Goal: Use online tool/utility: Utilize a website feature to perform a specific function

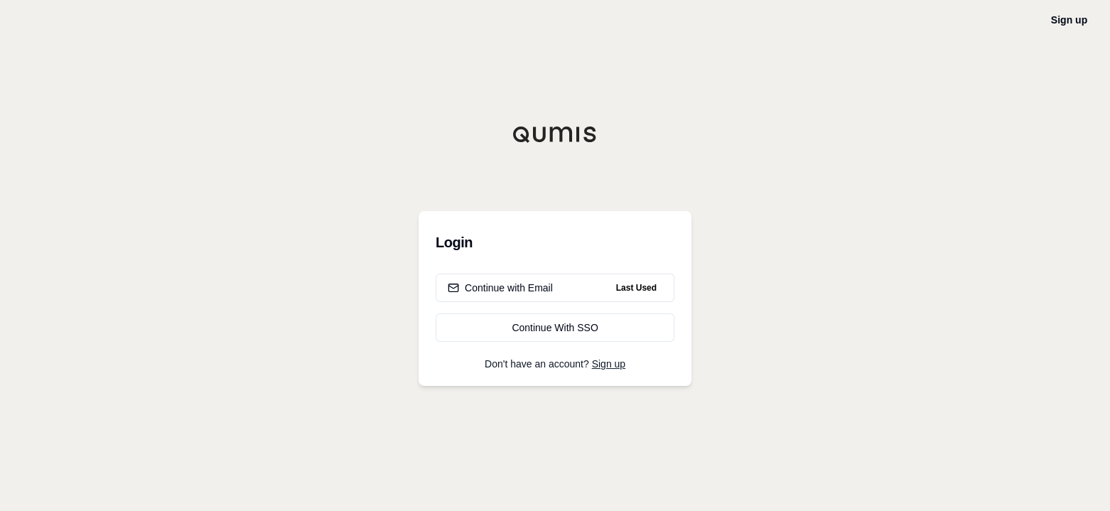
click at [519, 288] on div "Continue with Email" at bounding box center [500, 288] width 105 height 14
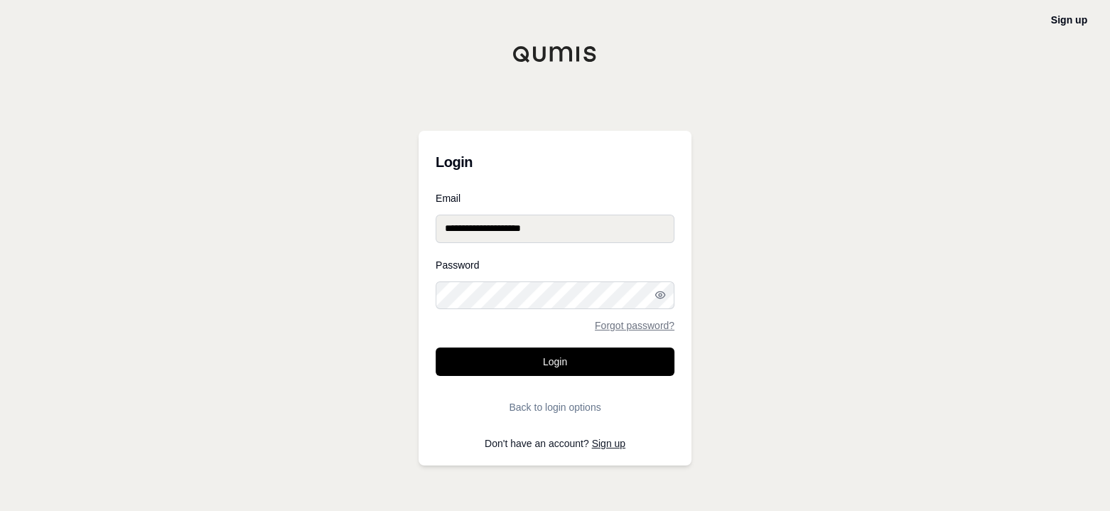
click at [559, 362] on button "Login" at bounding box center [555, 361] width 239 height 28
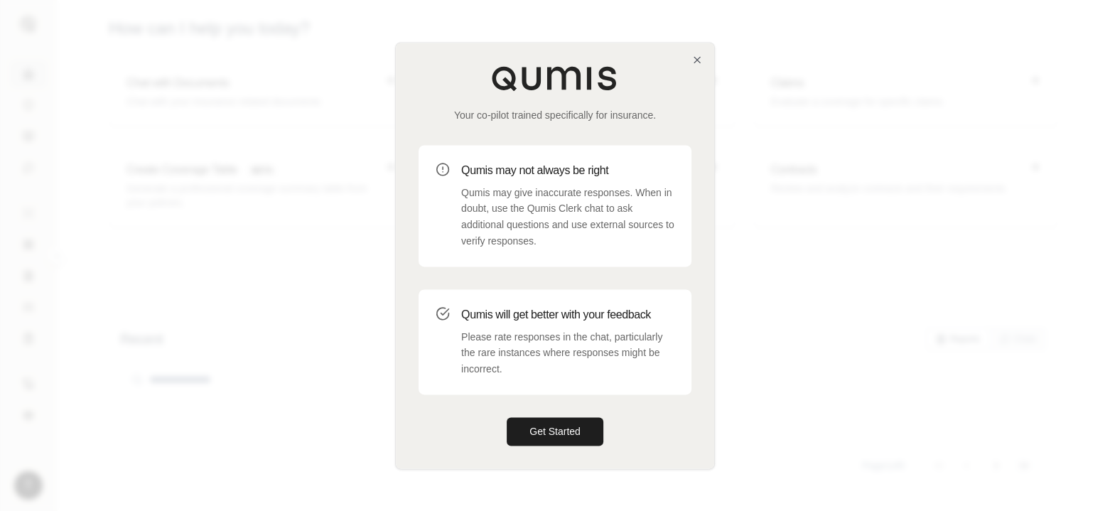
click at [567, 431] on button "Get Started" at bounding box center [555, 431] width 97 height 28
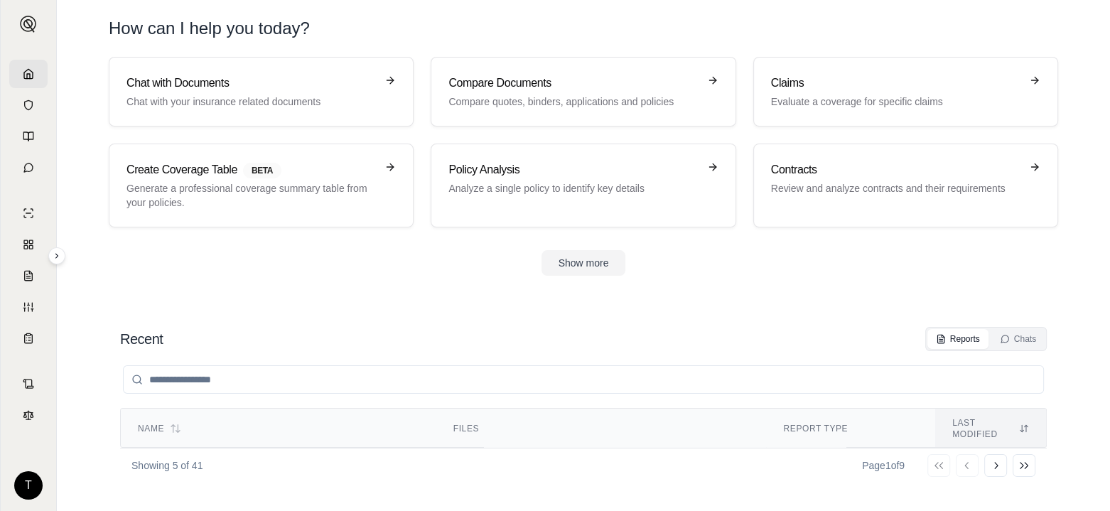
click at [548, 173] on h3 "Policy Analysis" at bounding box center [572, 169] width 249 height 17
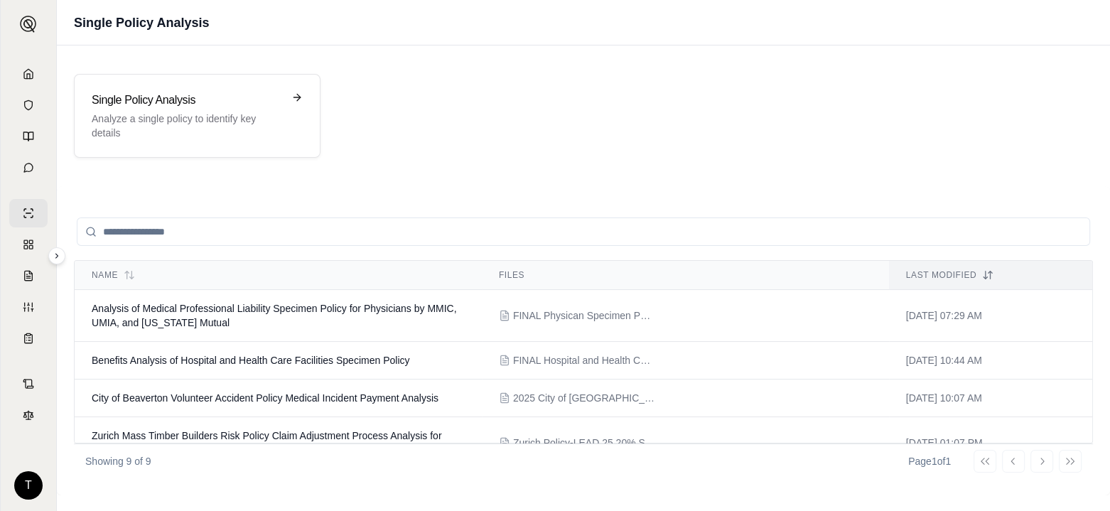
click at [172, 112] on p "Analyze a single policy to identify key details" at bounding box center [187, 126] width 191 height 28
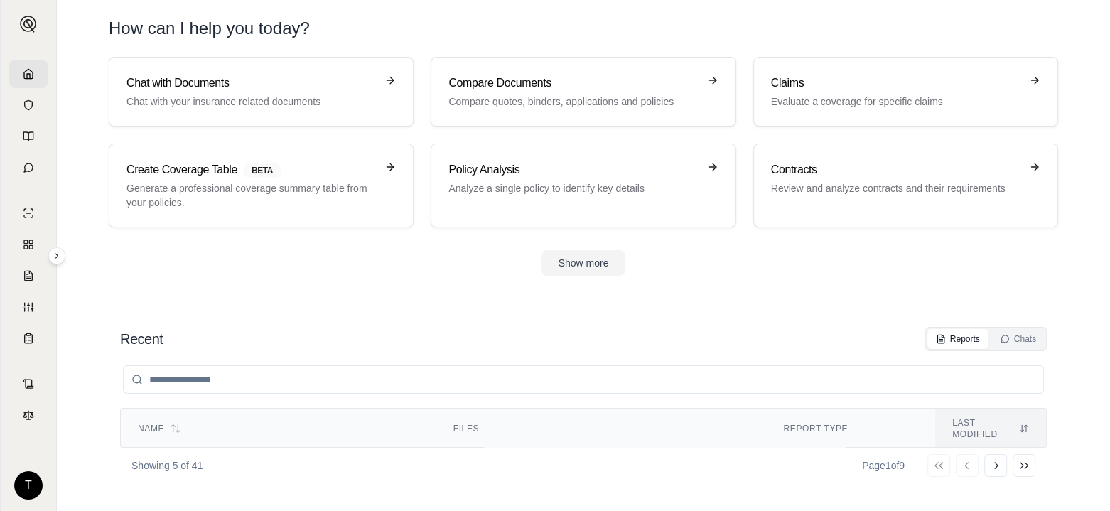
click at [593, 84] on h3 "Compare Documents" at bounding box center [572, 83] width 249 height 17
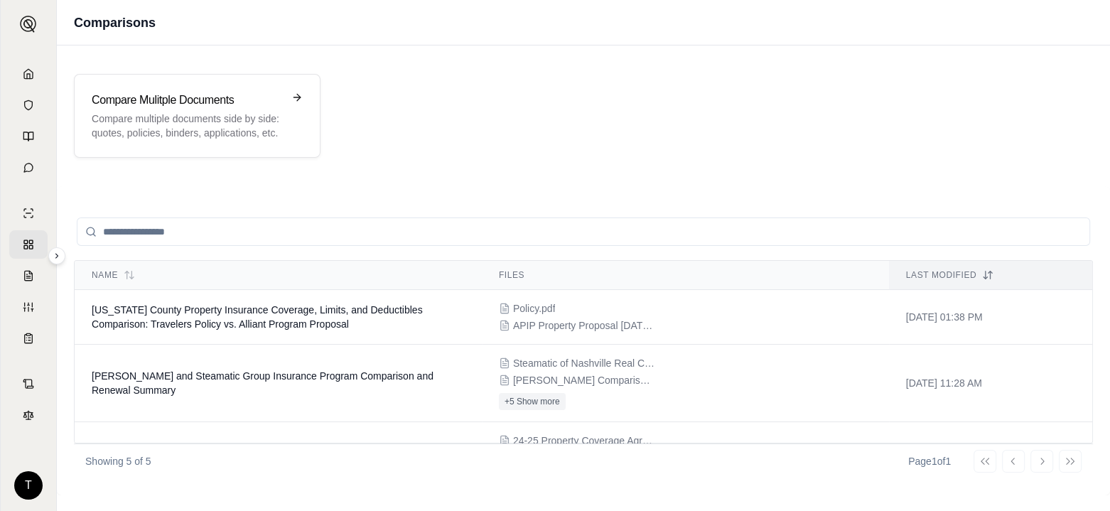
click at [258, 101] on h3 "Compare Mulitple Documents" at bounding box center [187, 100] width 191 height 17
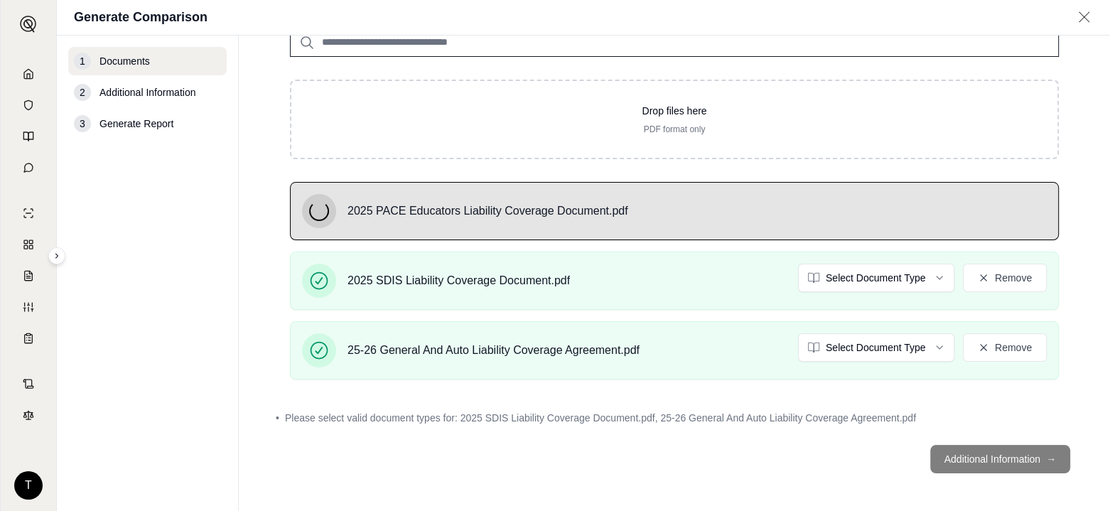
scroll to position [135, 0]
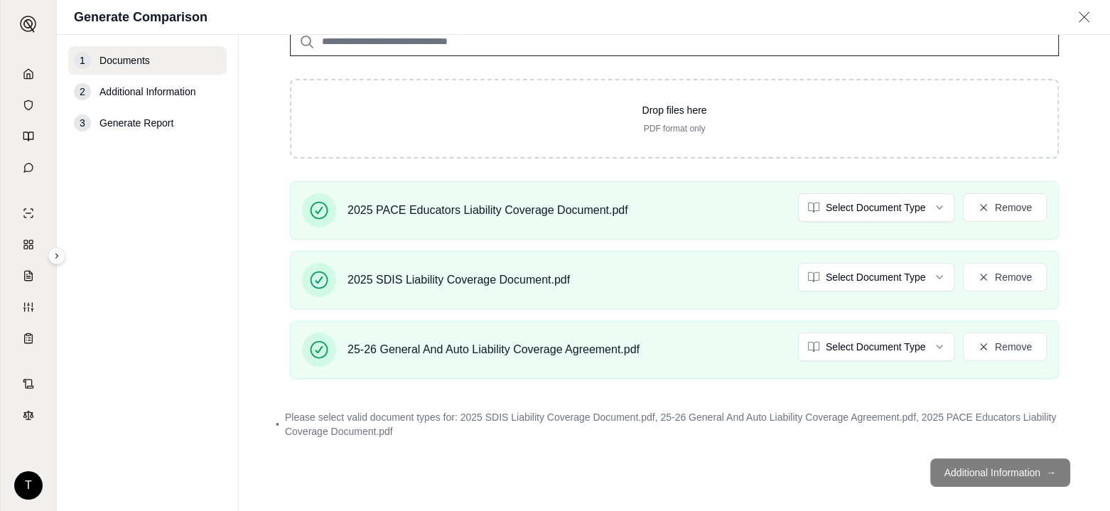
click at [974, 471] on footer "Additional Information →" at bounding box center [674, 472] width 814 height 51
click at [968, 472] on footer "Additional Information →" at bounding box center [674, 472] width 814 height 51
click at [927, 205] on html "T Generate Comparison 1 Documents 2 Additional Information 3 Generate Report Do…" at bounding box center [555, 255] width 1110 height 511
click at [930, 275] on html "T Generate Comparison 1 Documents 2 Additional Information 3 Generate Report Do…" at bounding box center [555, 255] width 1110 height 511
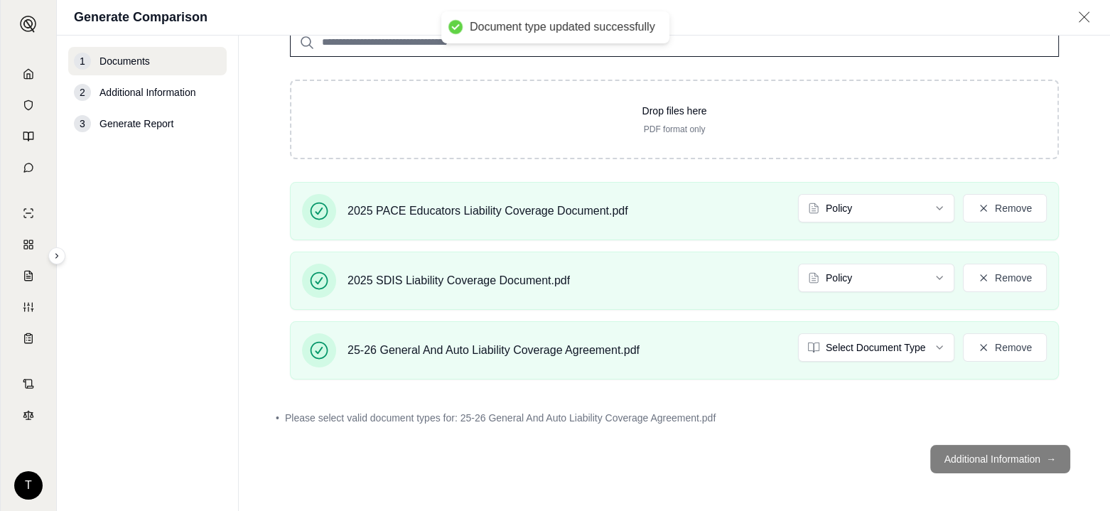
click at [930, 346] on html "Document type updated successfully Document type updated successfully T Generat…" at bounding box center [555, 255] width 1110 height 511
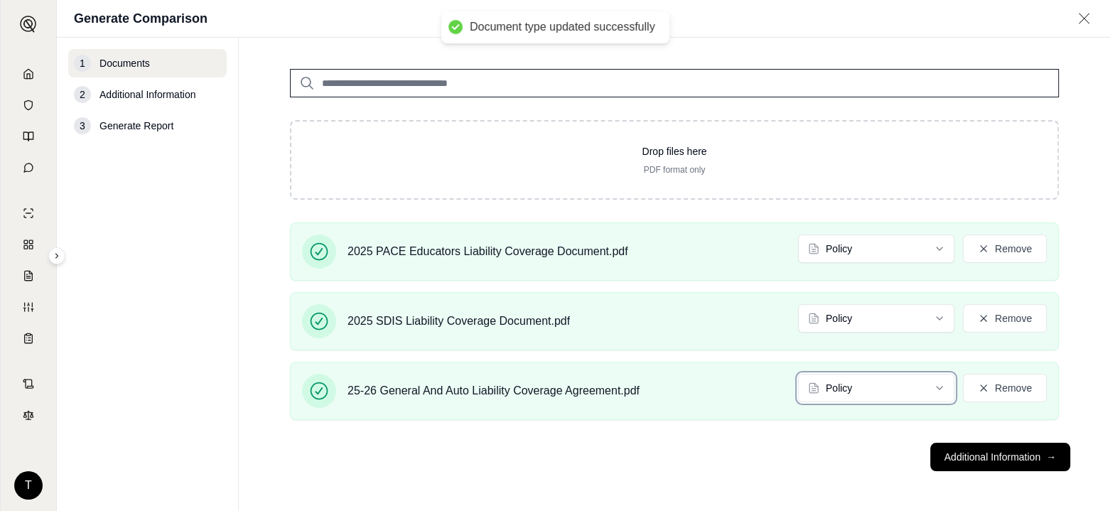
scroll to position [95, 0]
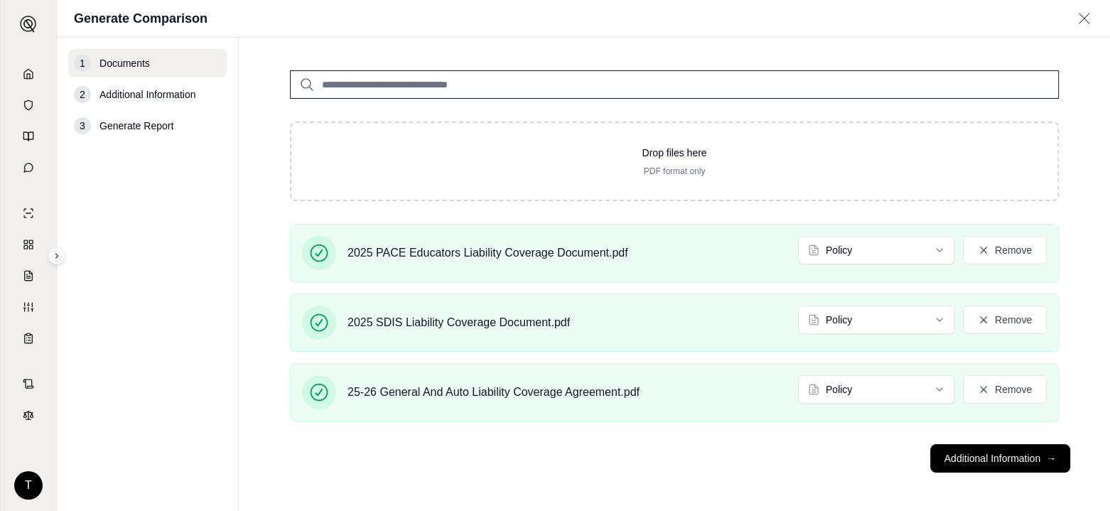
click at [988, 457] on button "Additional Information →" at bounding box center [1000, 458] width 140 height 28
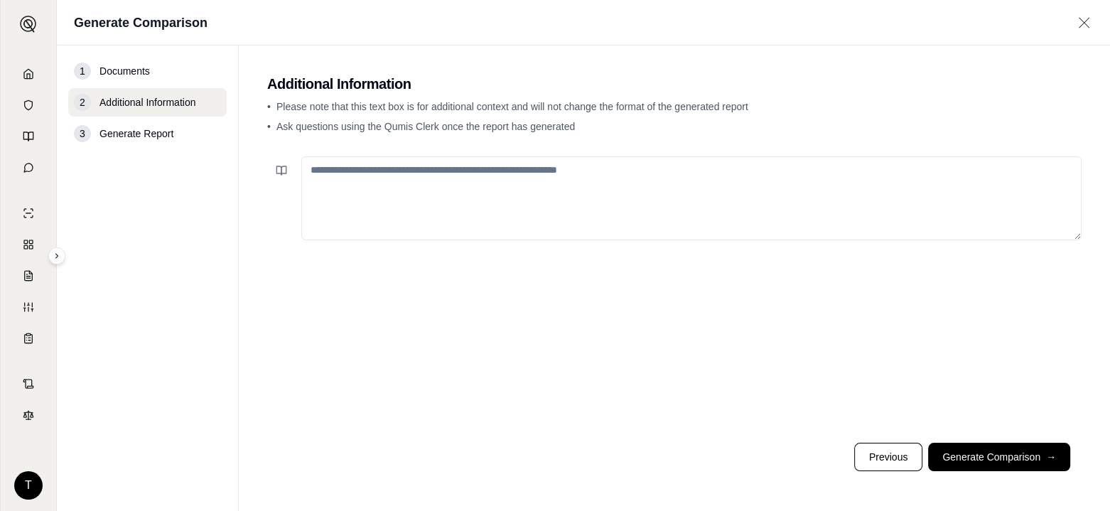
click at [320, 172] on textarea at bounding box center [691, 198] width 780 height 84
type textarea "**********"
click at [991, 463] on button "Generate Comparison →" at bounding box center [999, 457] width 142 height 28
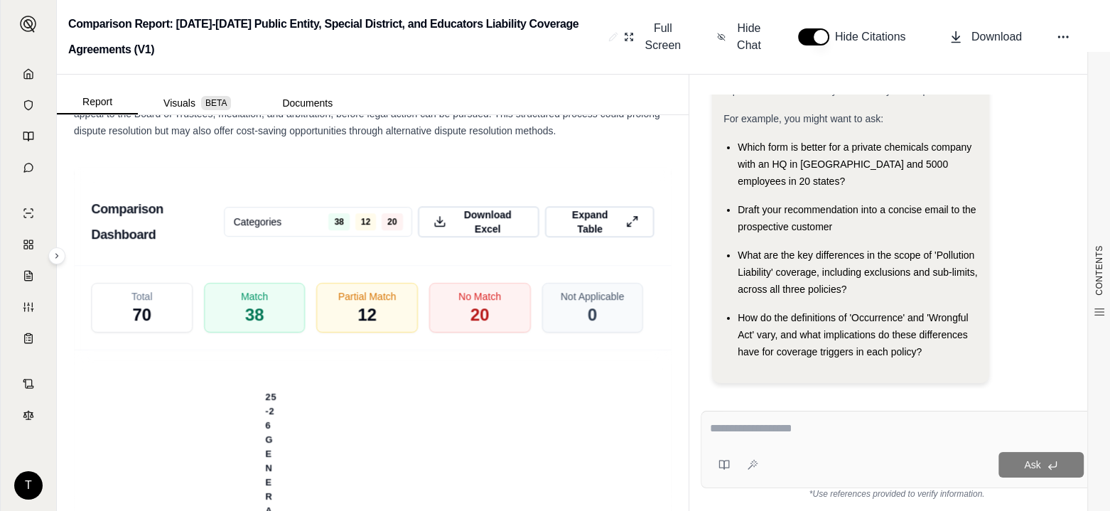
scroll to position [4168, 0]
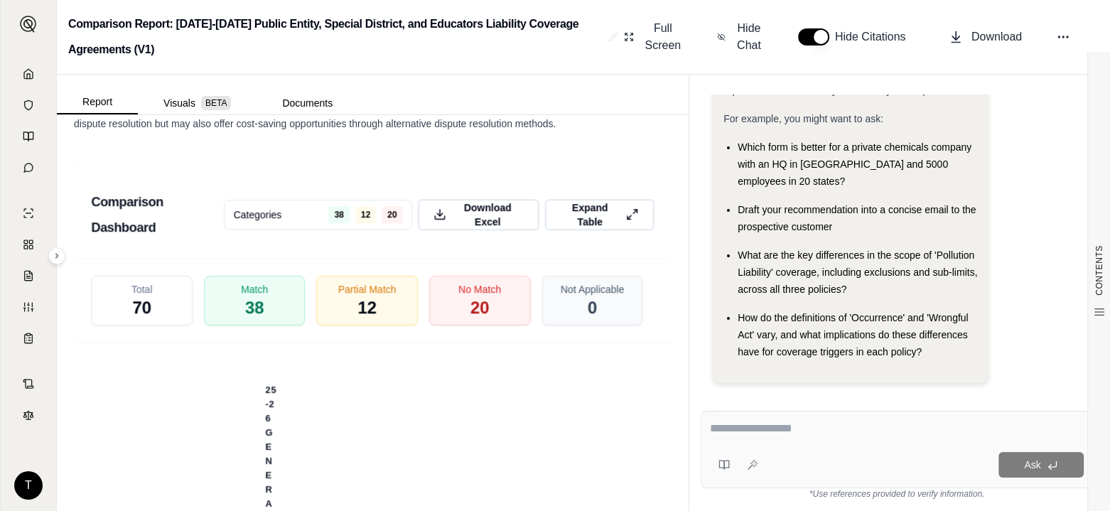
click at [491, 230] on span "Download Excel" at bounding box center [487, 215] width 71 height 28
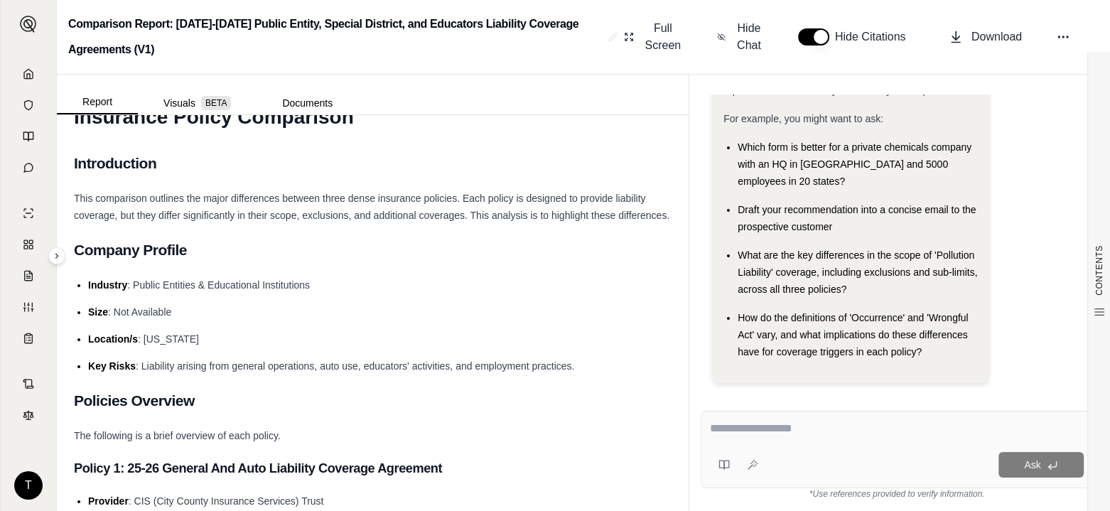
scroll to position [0, 0]
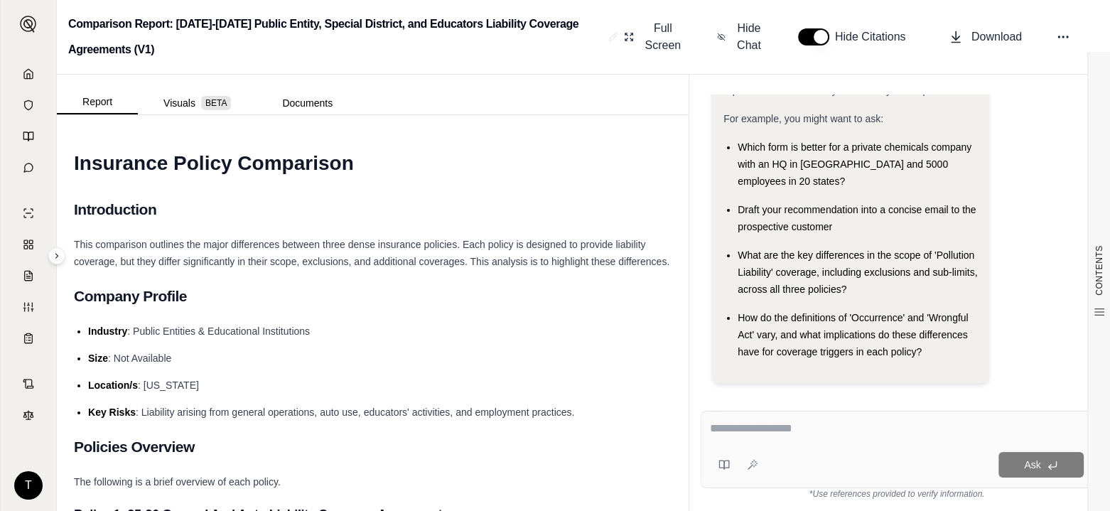
click at [176, 99] on button "Visuals BETA" at bounding box center [197, 103] width 119 height 23
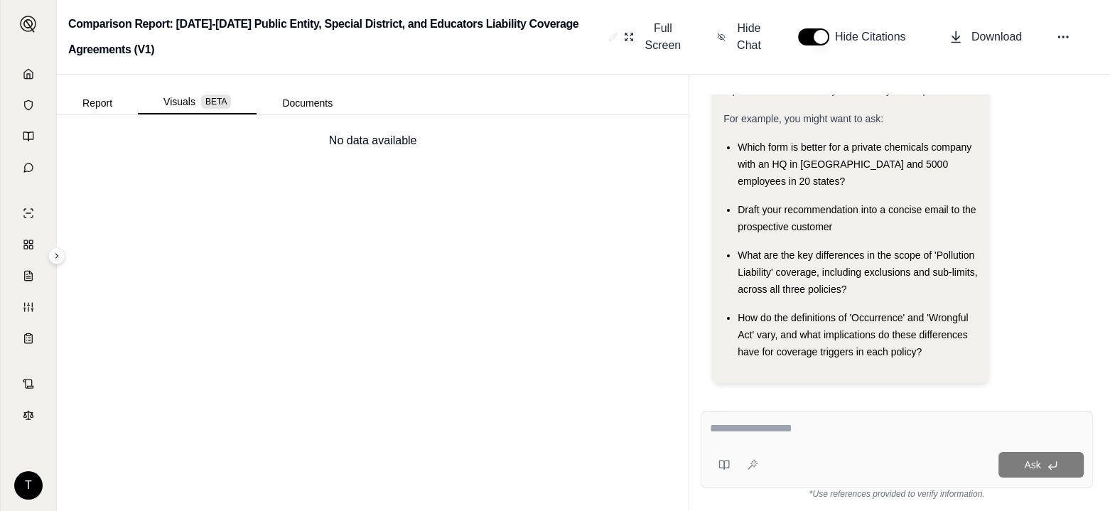
click at [305, 102] on button "Documents" at bounding box center [308, 103] width 102 height 23
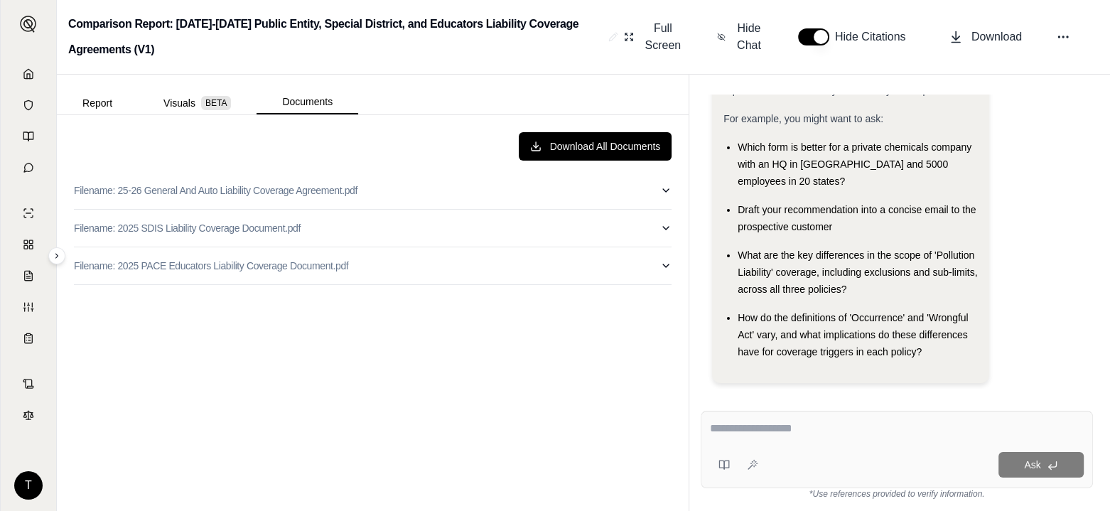
click at [92, 99] on button "Report" at bounding box center [97, 103] width 81 height 23
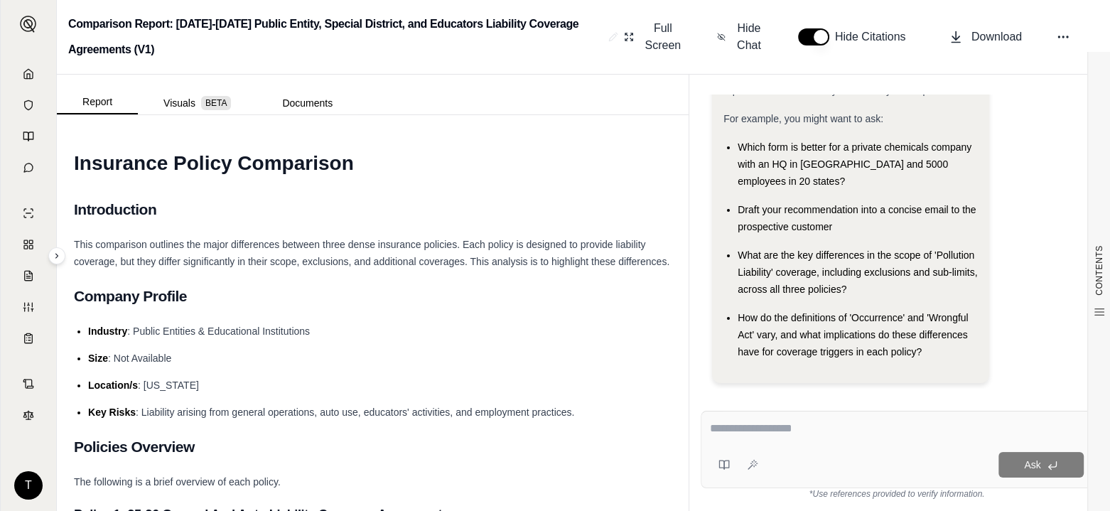
click at [990, 37] on span "Download" at bounding box center [996, 36] width 50 height 17
